Goal: Register for event/course

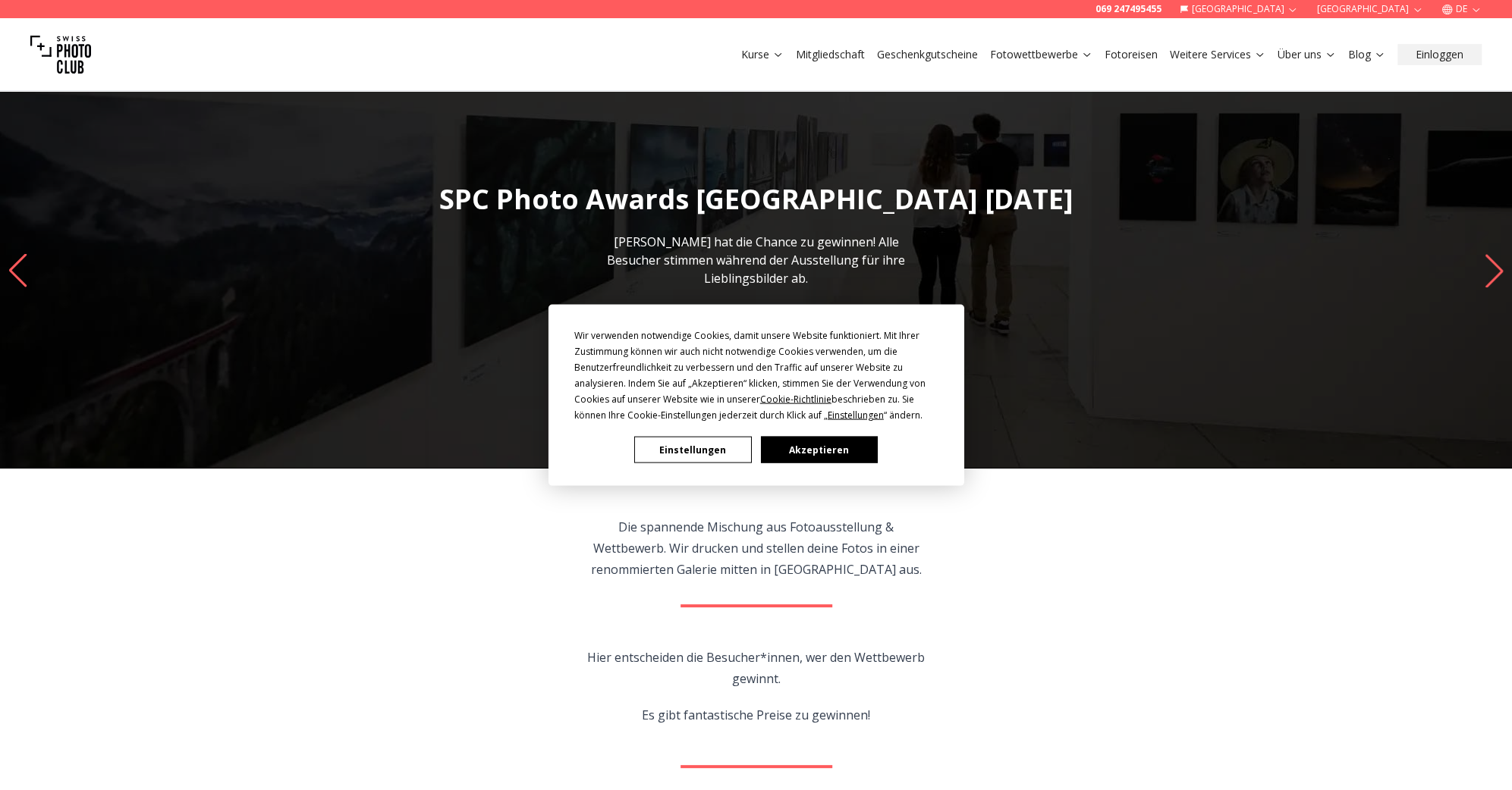
click at [817, 456] on button "Akzeptieren" at bounding box center [819, 450] width 117 height 27
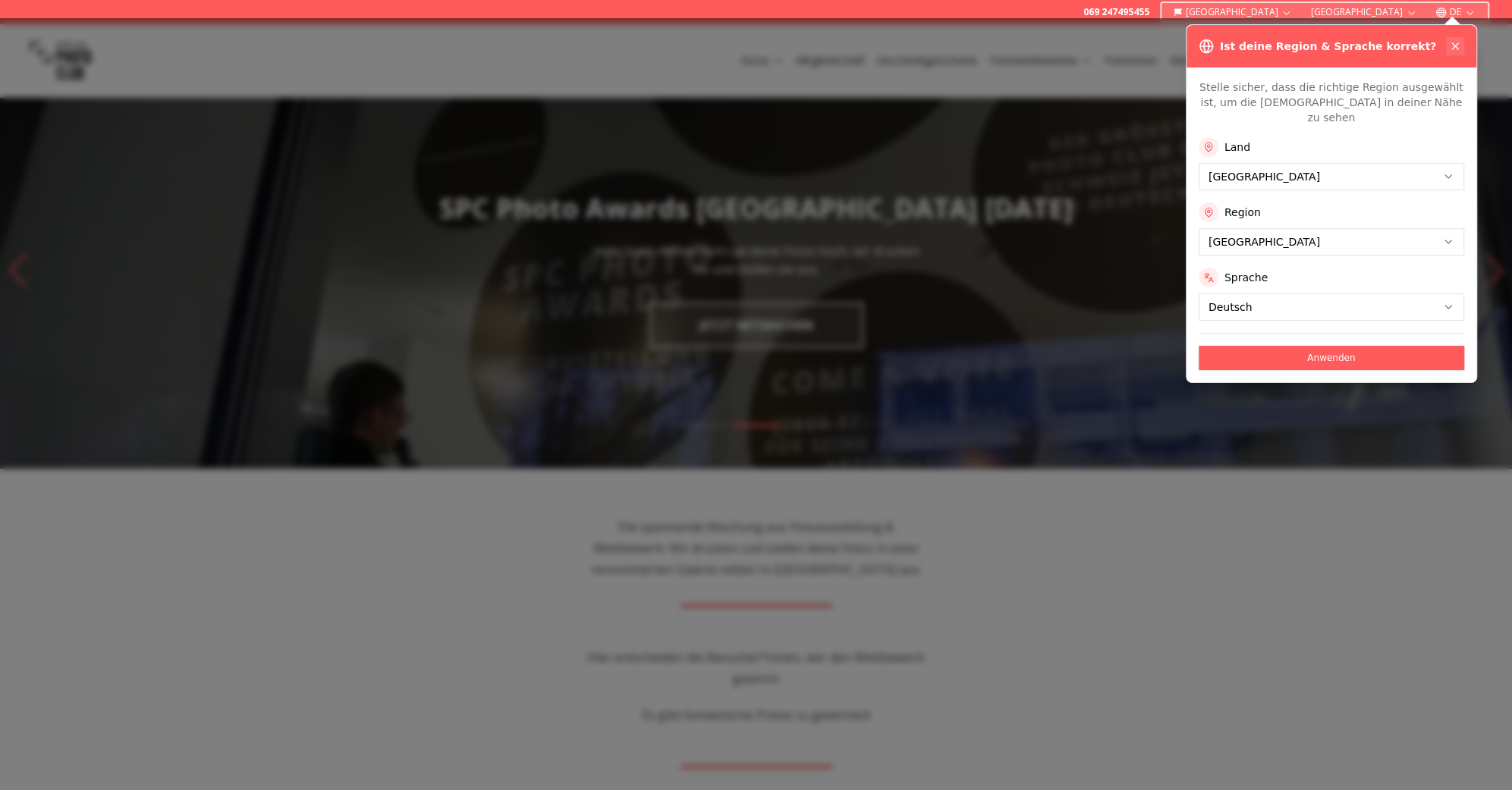
click at [1459, 44] on icon at bounding box center [1455, 46] width 12 height 12
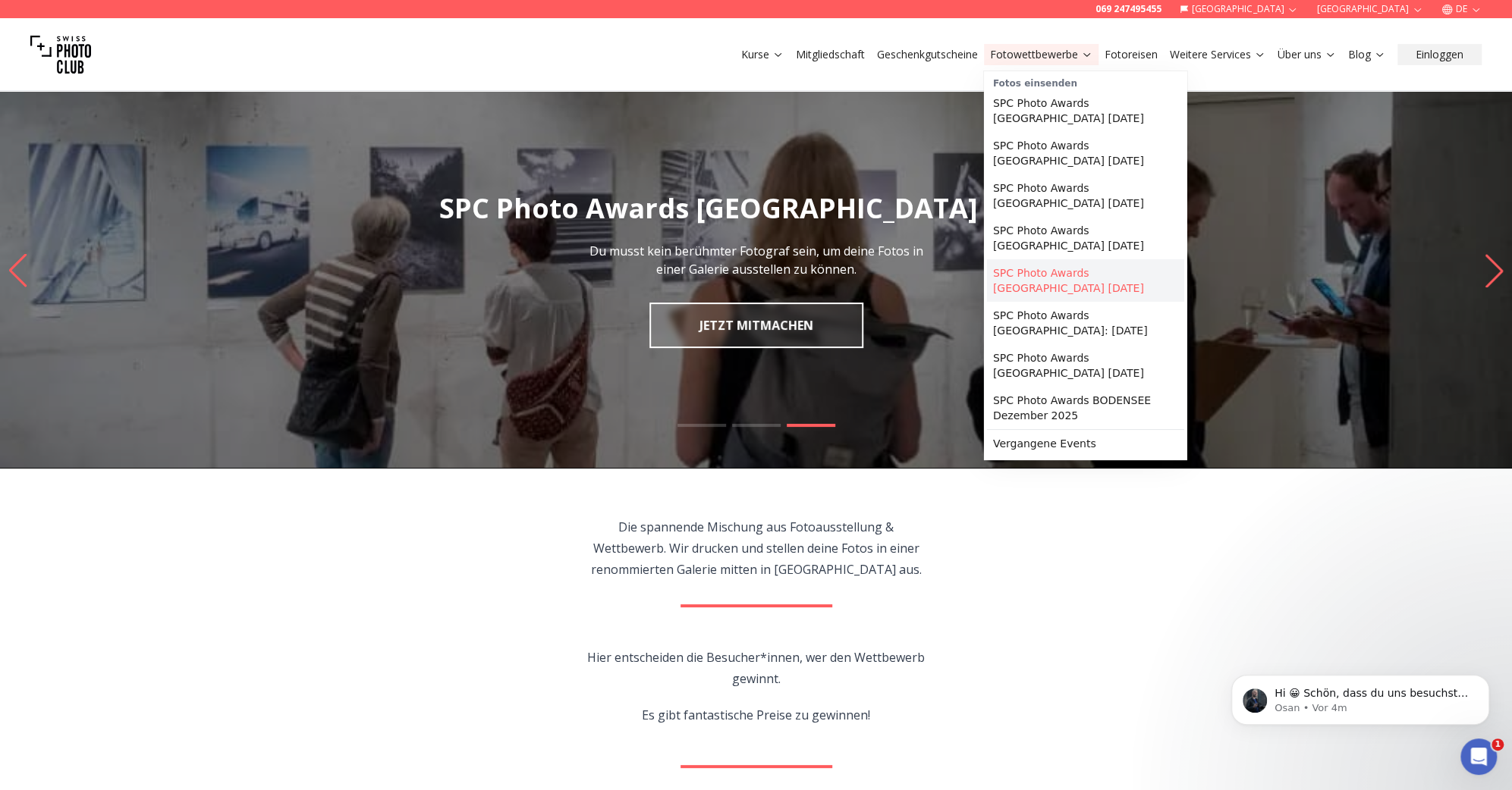
click at [1095, 264] on link "SPC Photo Awards [GEOGRAPHIC_DATA] [DATE]" at bounding box center [1086, 280] width 197 height 42
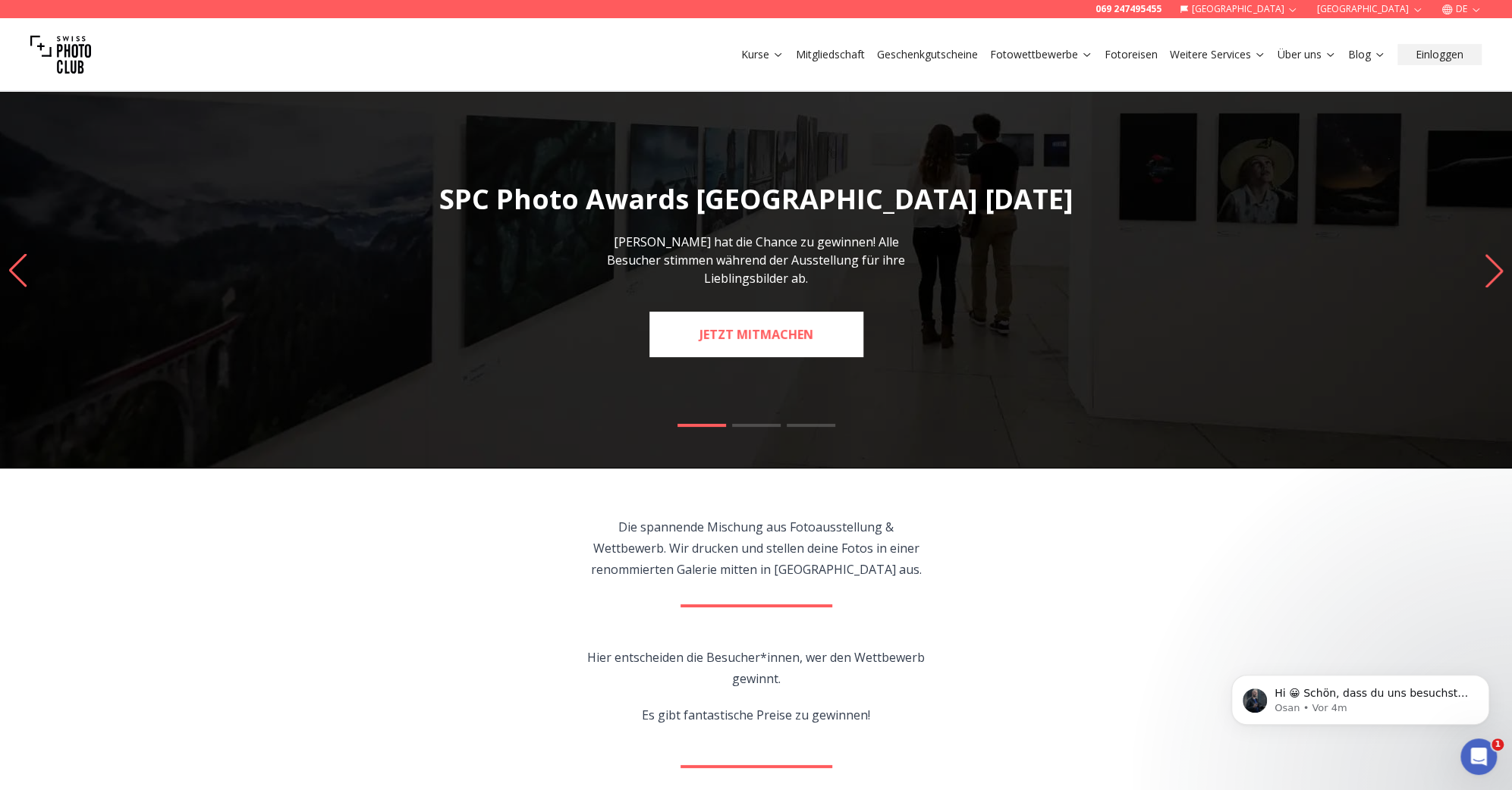
click at [748, 324] on link "JETZT MITMACHEN" at bounding box center [756, 334] width 214 height 45
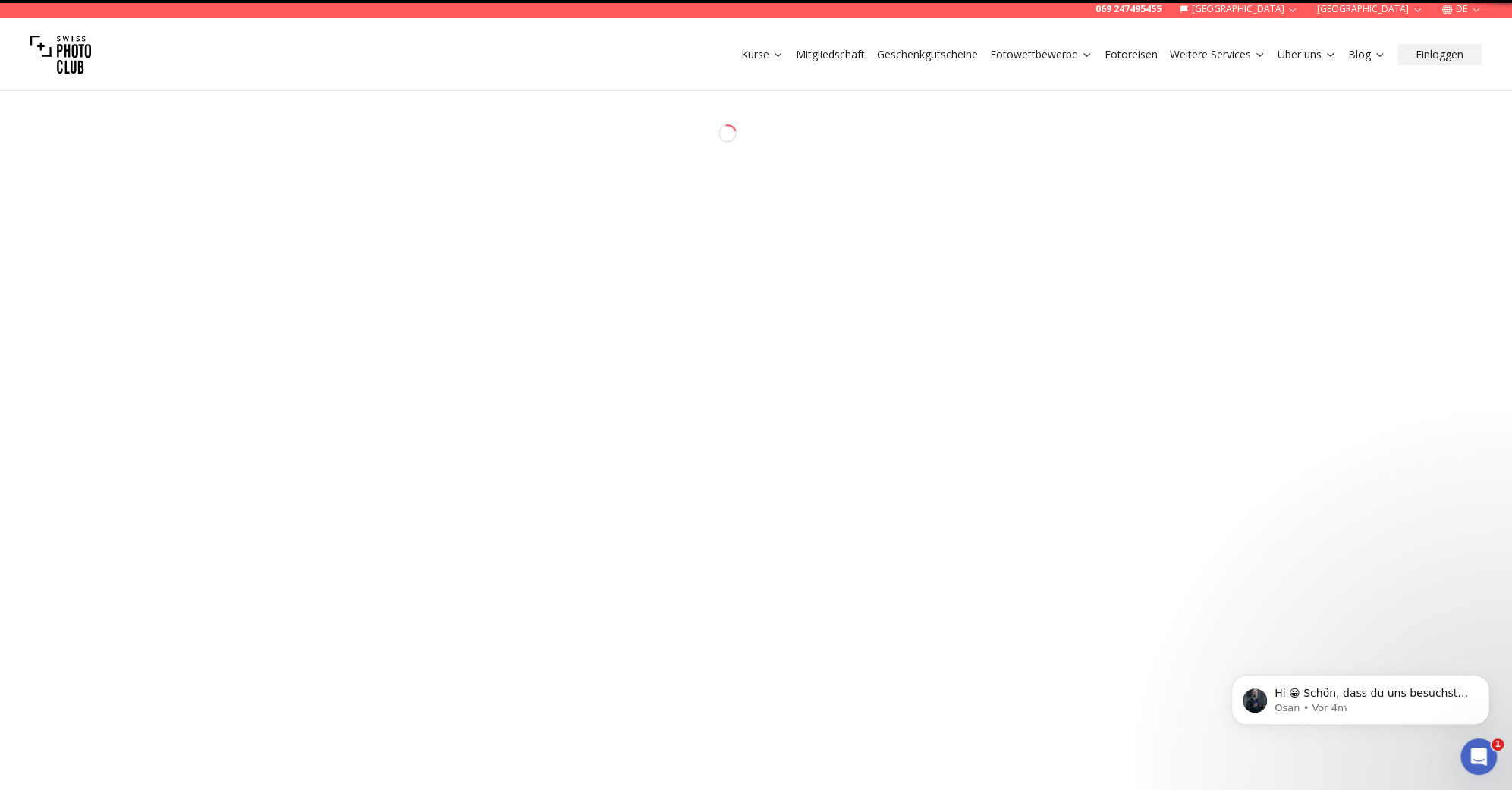
select select "*******"
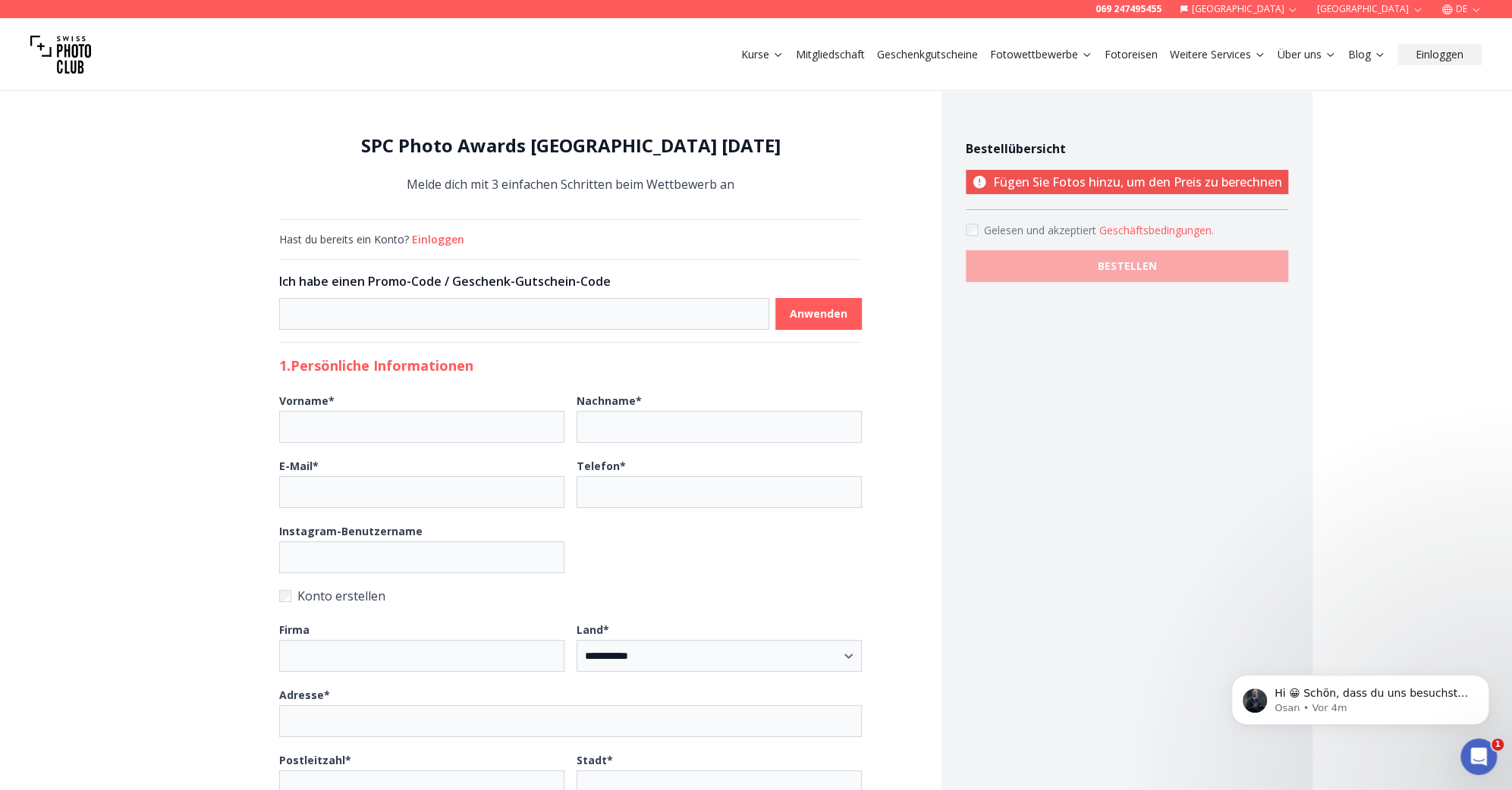
drag, startPoint x: 310, startPoint y: 233, endPoint x: 299, endPoint y: 229, distance: 11.7
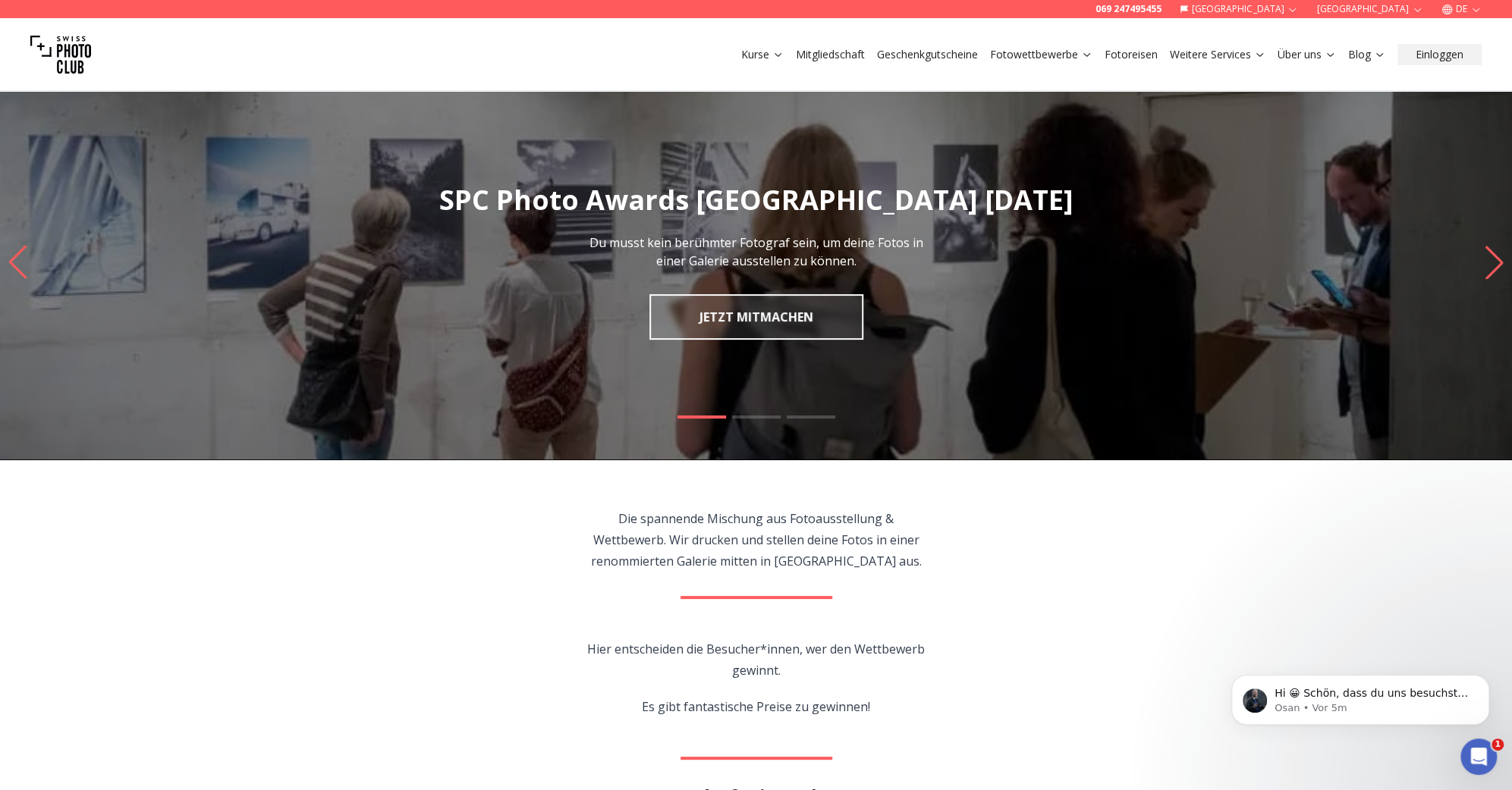
click at [1492, 47] on div "Kurse Mitgliedschaft Geschenkgutscheine Fotowettbewerbe Fotoreisen Weitere Serv…" at bounding box center [756, 54] width 1512 height 73
